Goal: Task Accomplishment & Management: Manage account settings

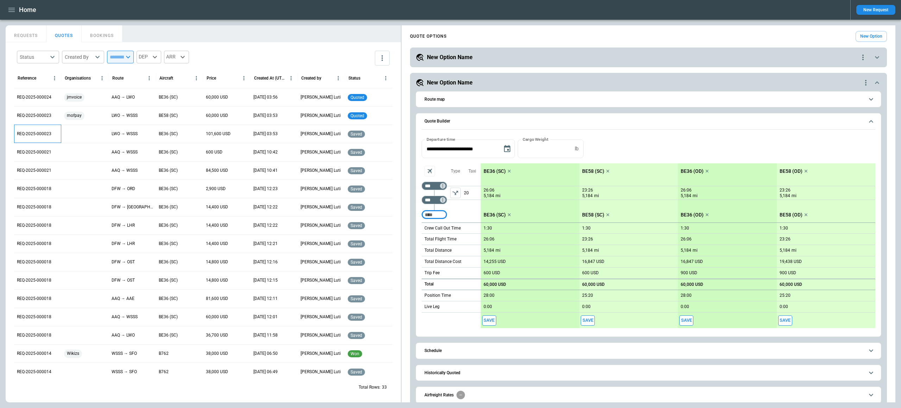
click at [41, 133] on p "REQ-2025-000023" at bounding box center [34, 134] width 35 height 6
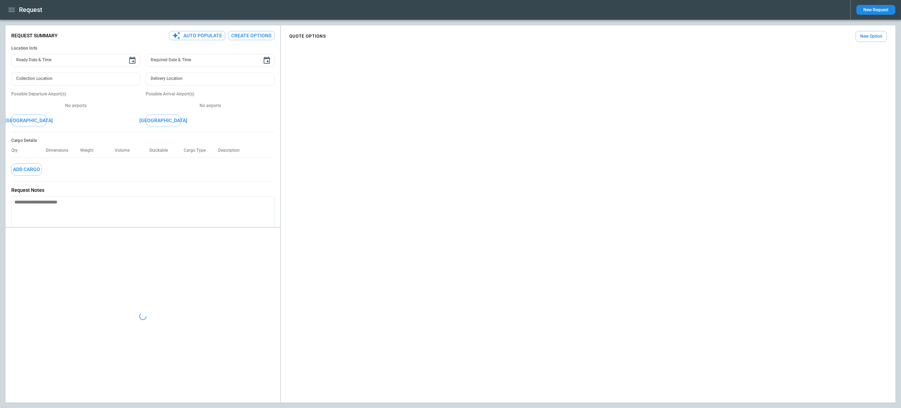
type textarea "*"
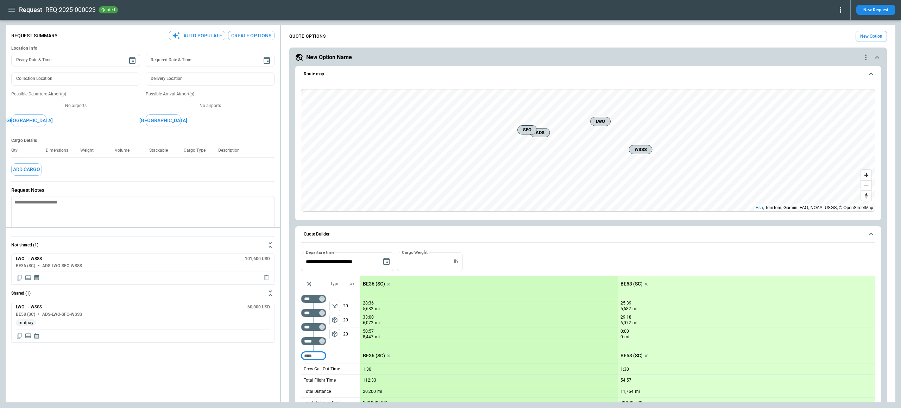
click at [837, 7] on icon at bounding box center [841, 10] width 8 height 8
click at [830, 30] on button "Lost" at bounding box center [833, 32] width 23 height 10
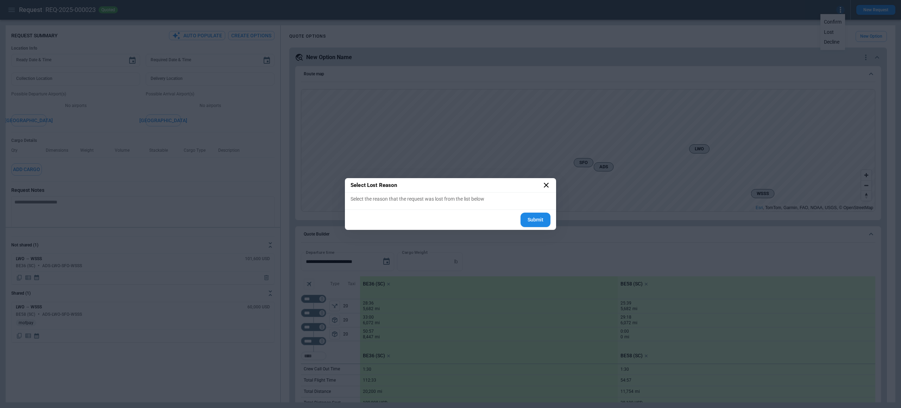
click at [545, 183] on icon at bounding box center [546, 185] width 8 height 8
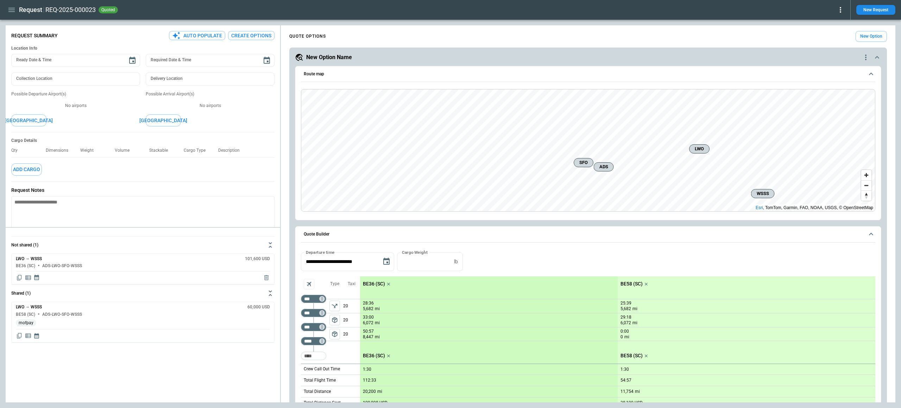
click at [843, 11] on icon at bounding box center [841, 10] width 8 height 8
click at [831, 41] on button "Decline" at bounding box center [833, 42] width 23 height 10
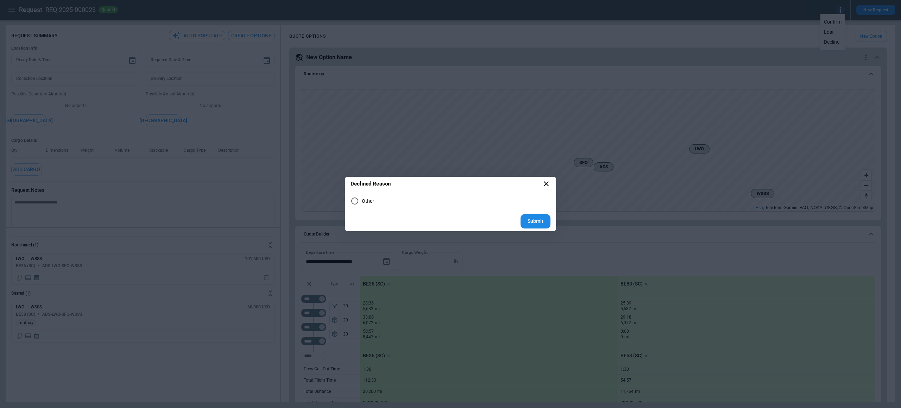
click at [541, 183] on h2 "Declined Reason" at bounding box center [450, 184] width 211 height 14
click at [546, 183] on icon at bounding box center [546, 183] width 5 height 5
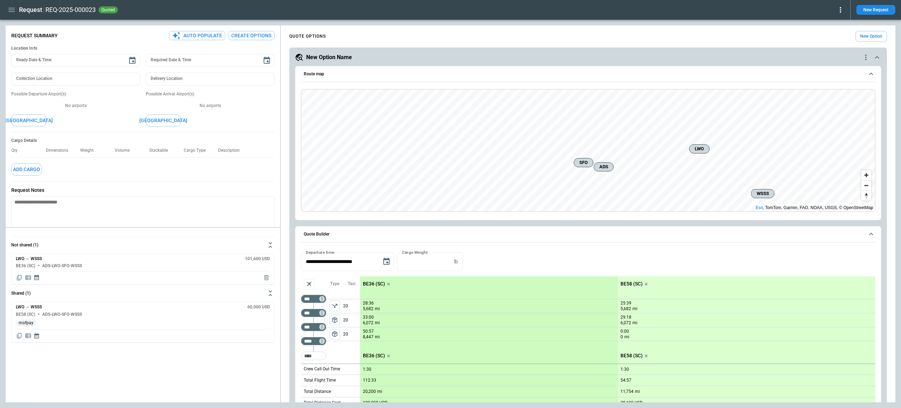
click at [16, 9] on button "button" at bounding box center [12, 10] width 12 height 12
click at [33, 82] on li "Switch tenant" at bounding box center [32, 83] width 53 height 12
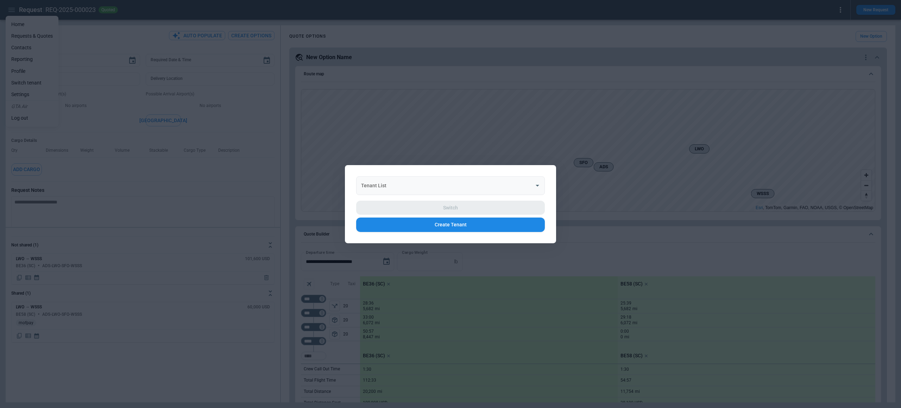
click at [391, 180] on input "Tenant List" at bounding box center [446, 185] width 172 height 12
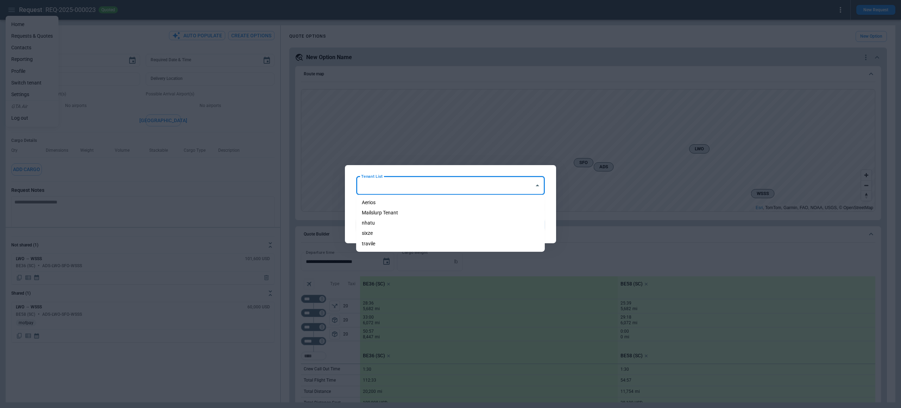
click at [391, 205] on li "Aerios" at bounding box center [450, 203] width 189 height 10
type input "******"
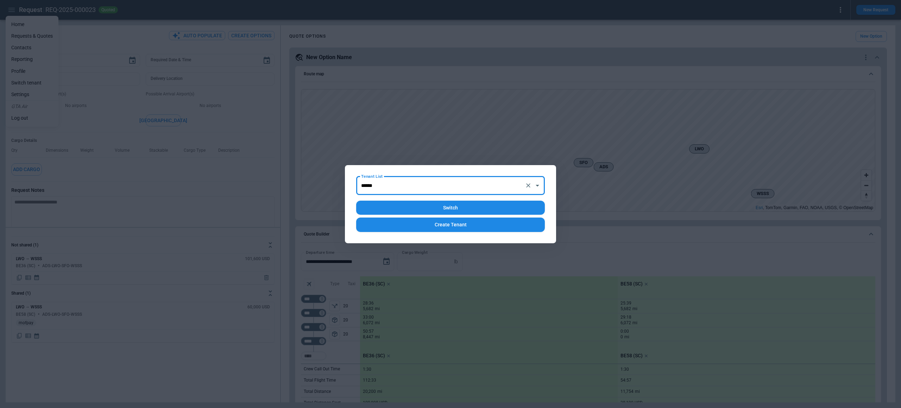
click at [407, 208] on button "Switch" at bounding box center [450, 208] width 189 height 14
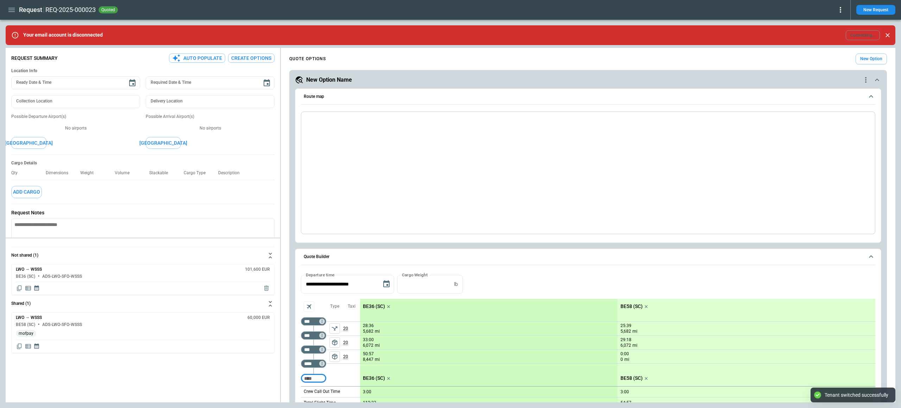
type textarea "*"
click at [840, 10] on icon at bounding box center [841, 10] width 8 height 8
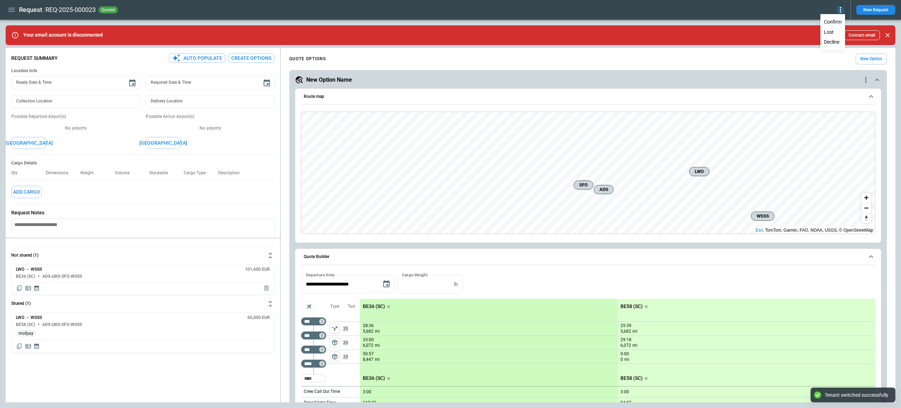
click at [835, 29] on button "Lost" at bounding box center [833, 32] width 23 height 10
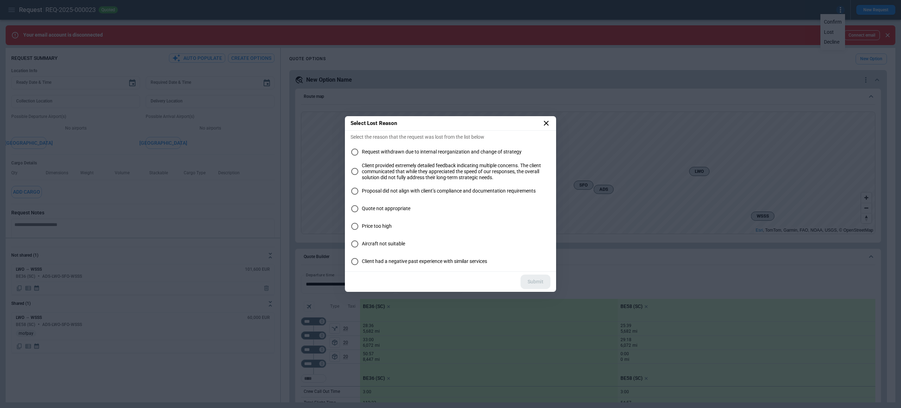
click at [547, 124] on icon at bounding box center [546, 123] width 8 height 8
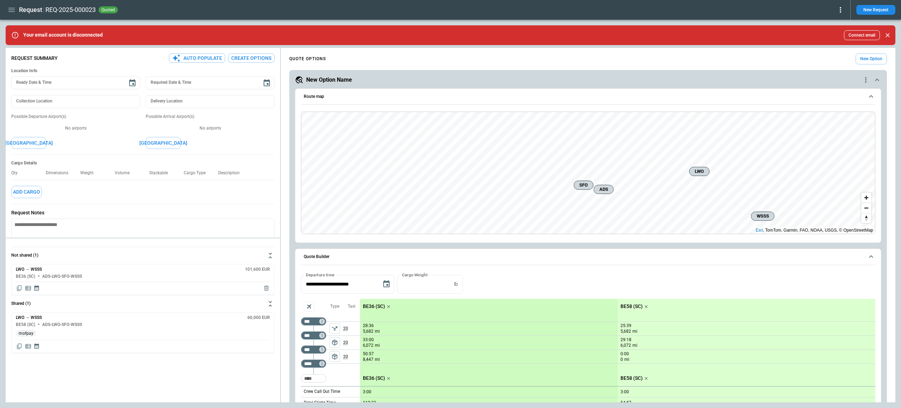
click at [841, 9] on icon at bounding box center [841, 10] width 8 height 8
click at [825, 41] on button "Decline" at bounding box center [833, 42] width 23 height 10
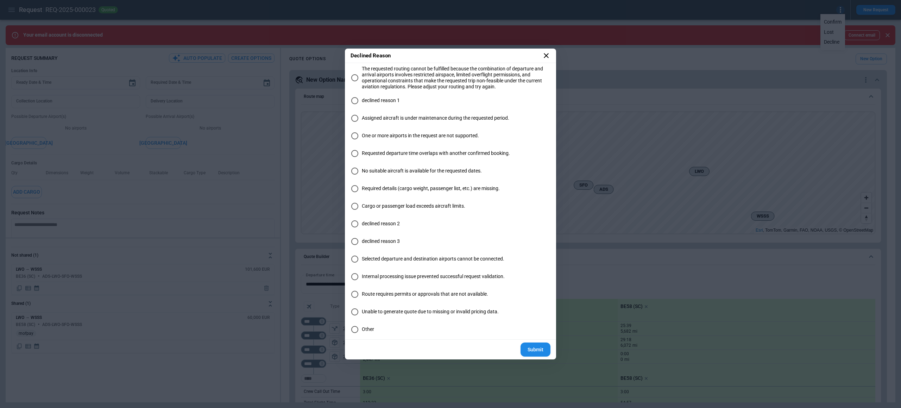
click at [548, 58] on icon at bounding box center [546, 55] width 8 height 8
